Goal: Task Accomplishment & Management: Manage account settings

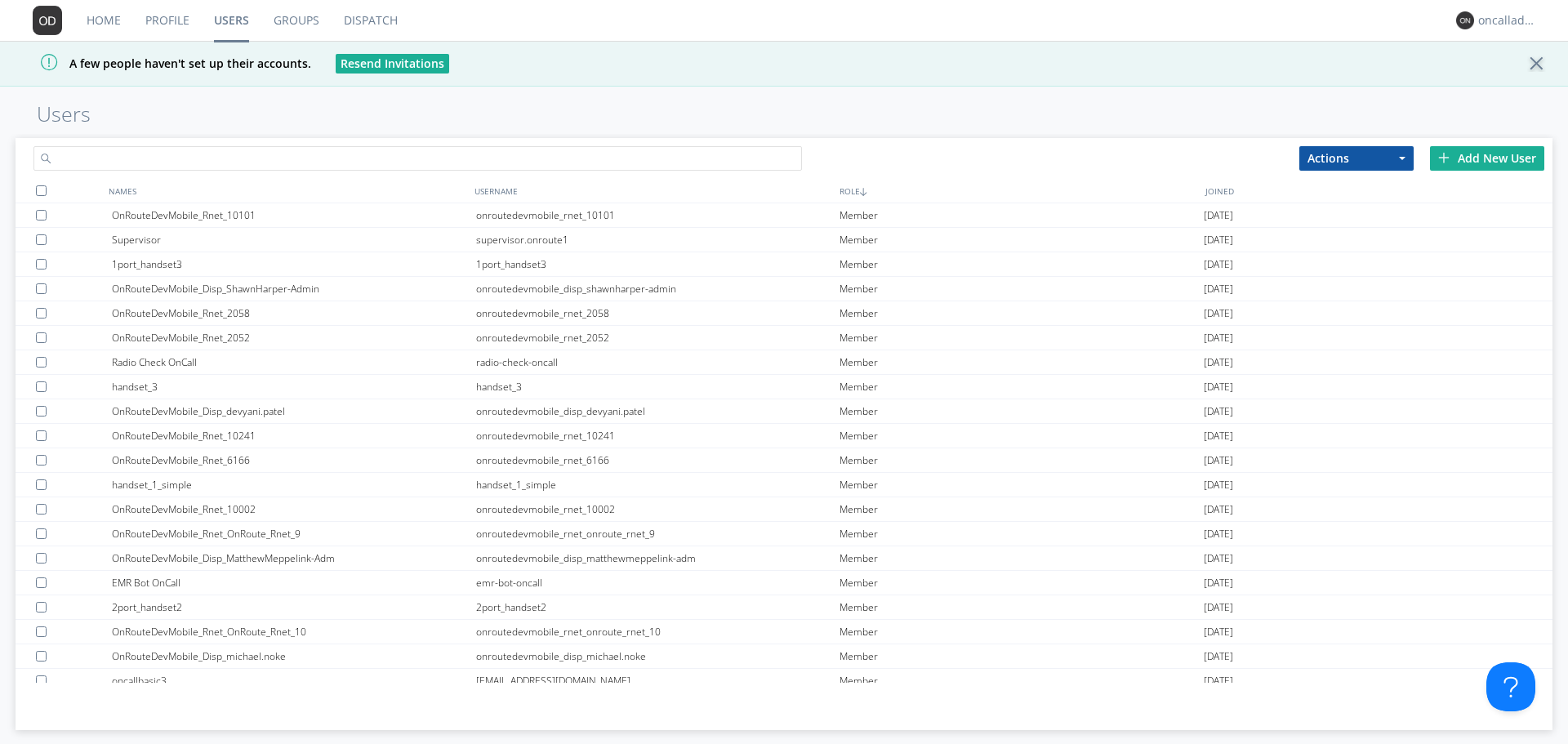
click at [228, 152] on input "text" at bounding box center [418, 159] width 769 height 24
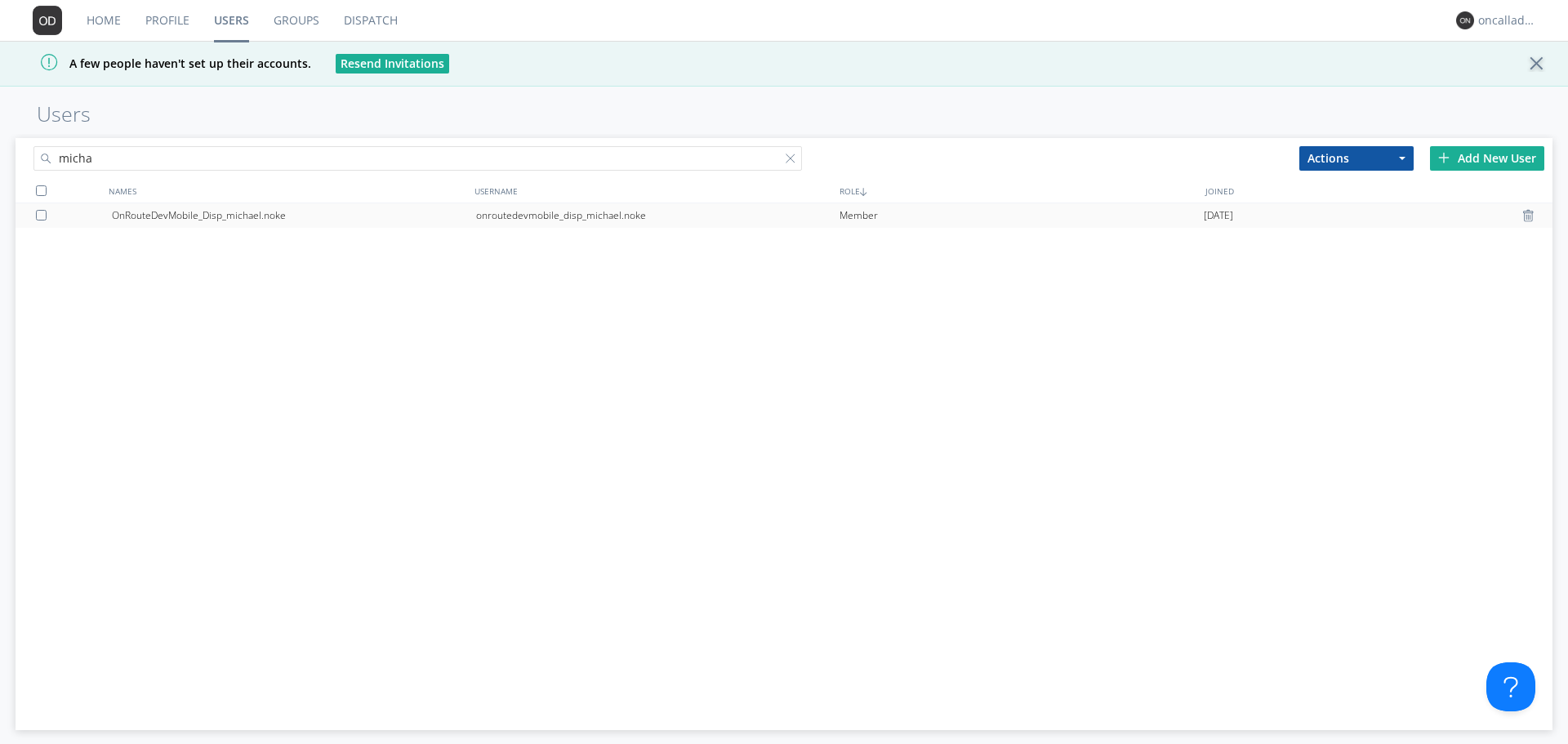
type input "micha"
click at [519, 219] on div "onroutedevmobile_disp_michael.noke" at bounding box center [658, 216] width 365 height 24
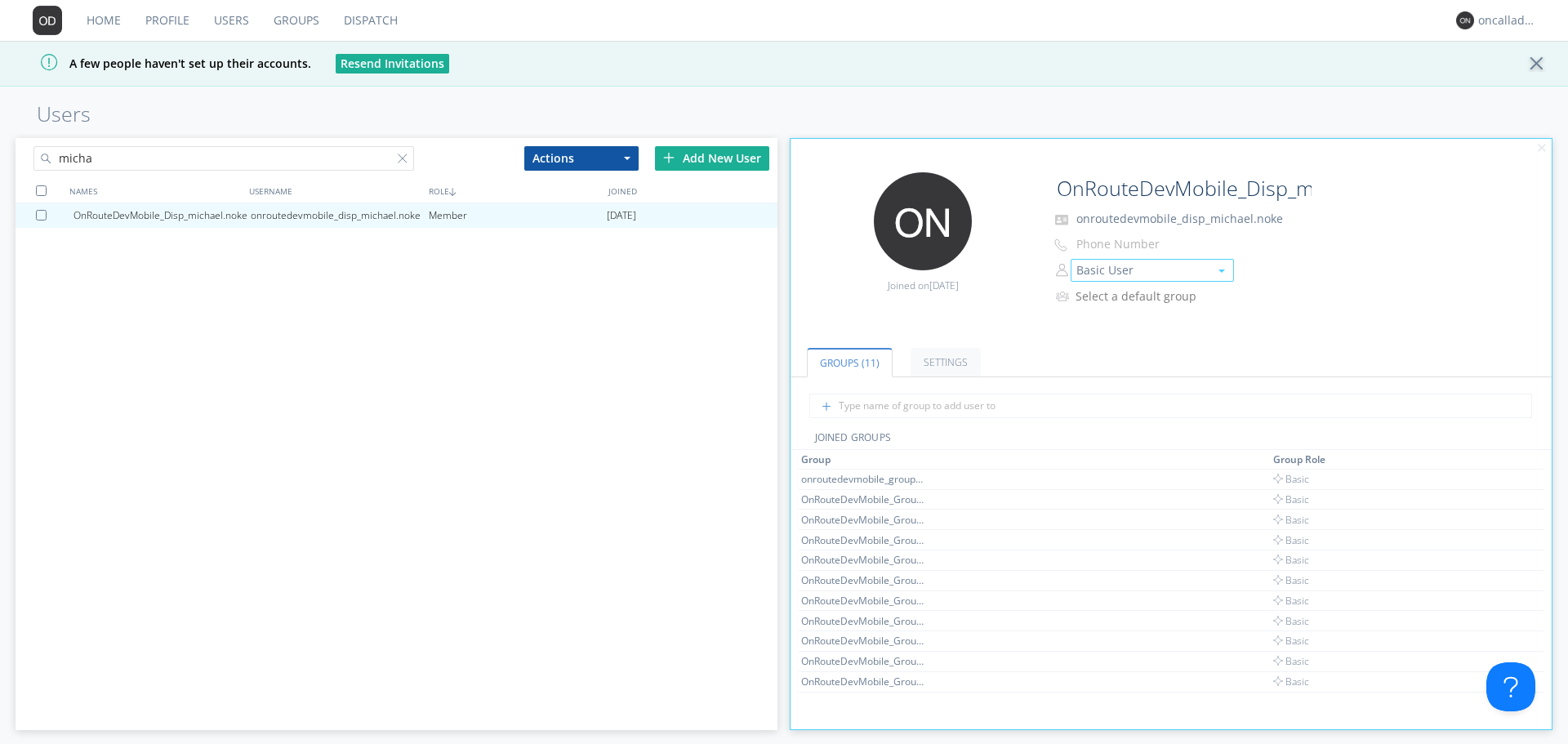
click at [1109, 268] on button "Basic User" at bounding box center [1152, 270] width 164 height 23
click at [1125, 294] on link "Manager" at bounding box center [1152, 295] width 162 height 24
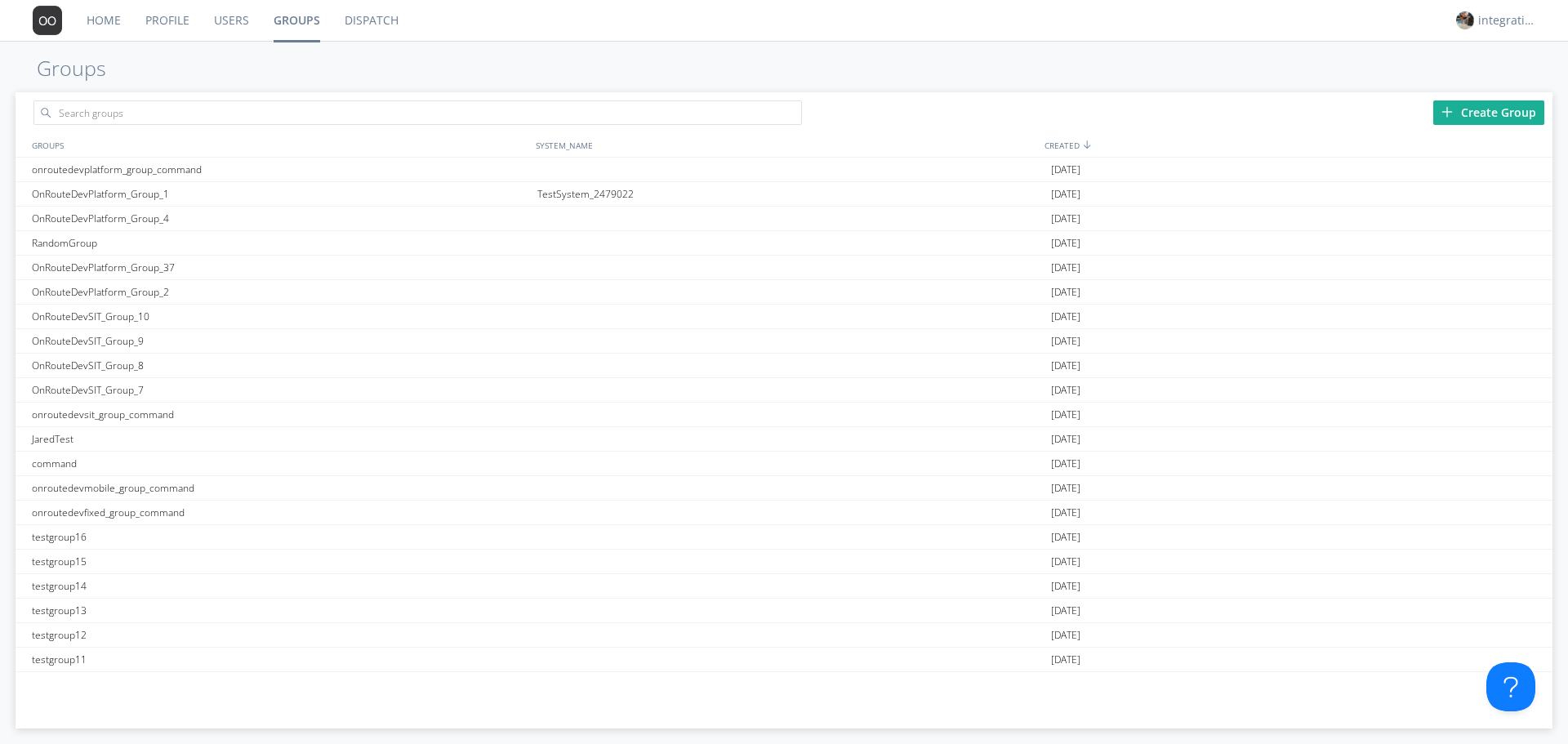
drag, startPoint x: 242, startPoint y: 23, endPoint x: 240, endPoint y: 36, distance: 13.2
click at [242, 23] on link "Users" at bounding box center [231, 20] width 60 height 41
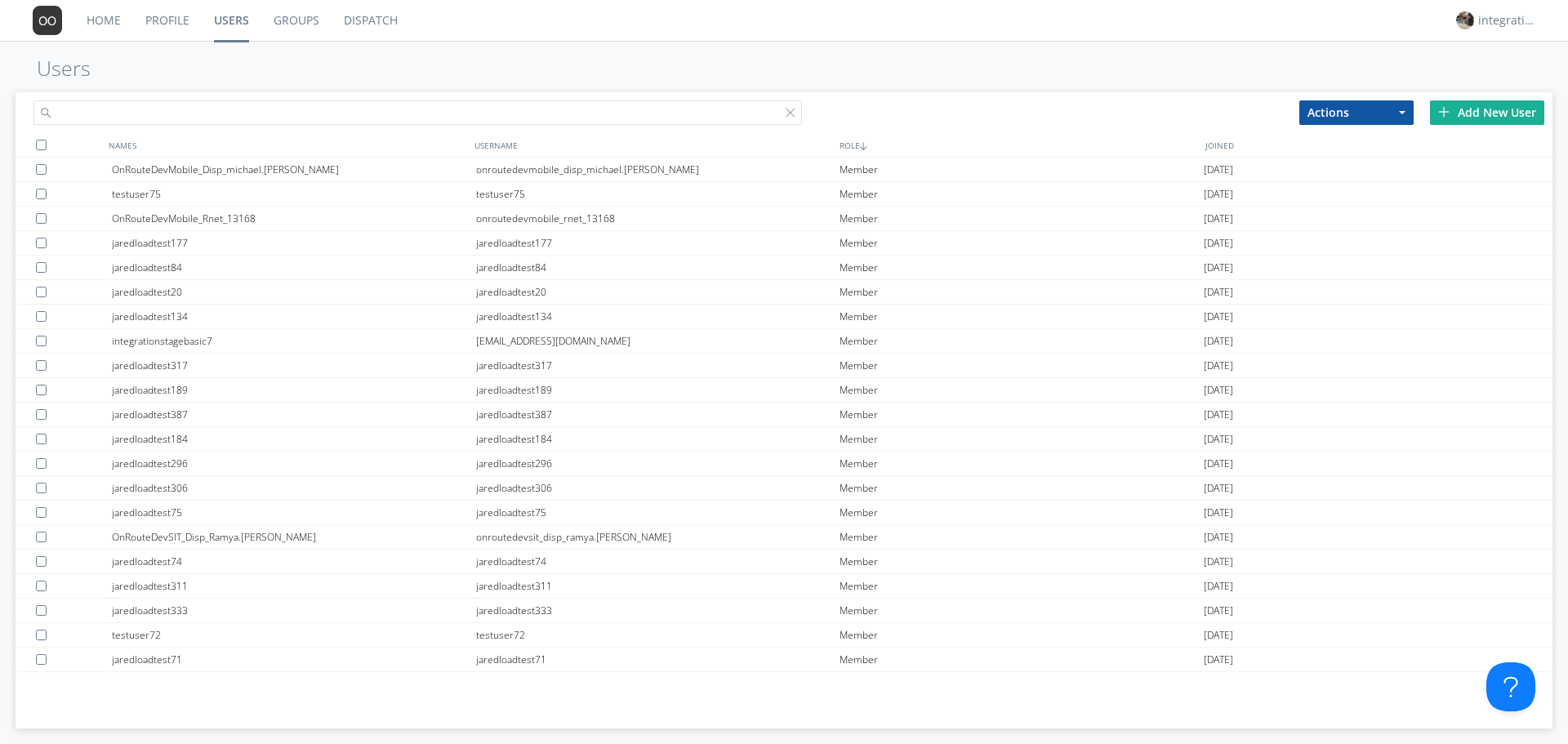
click at [220, 114] on input "text" at bounding box center [418, 113] width 769 height 24
